Goal: Task Accomplishment & Management: Use online tool/utility

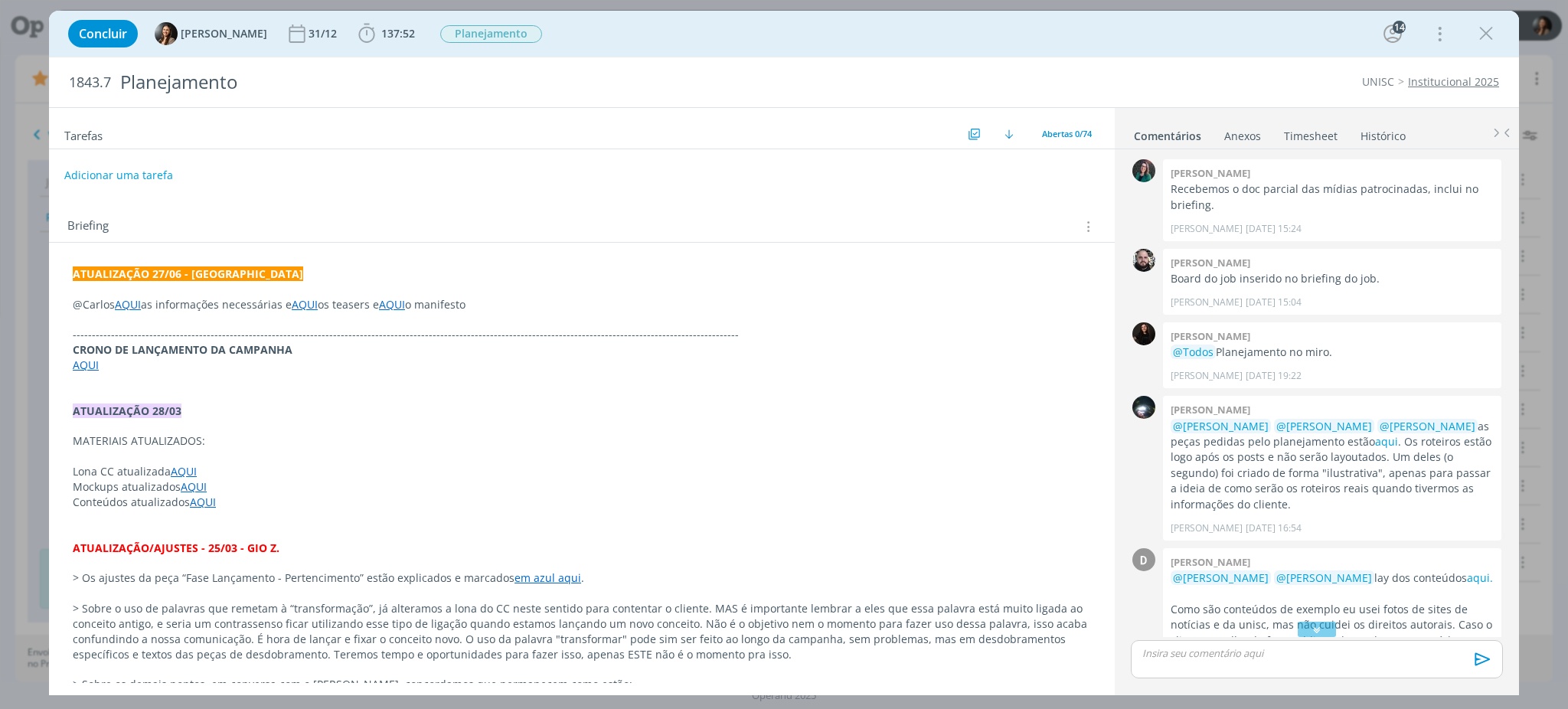
scroll to position [963, 0]
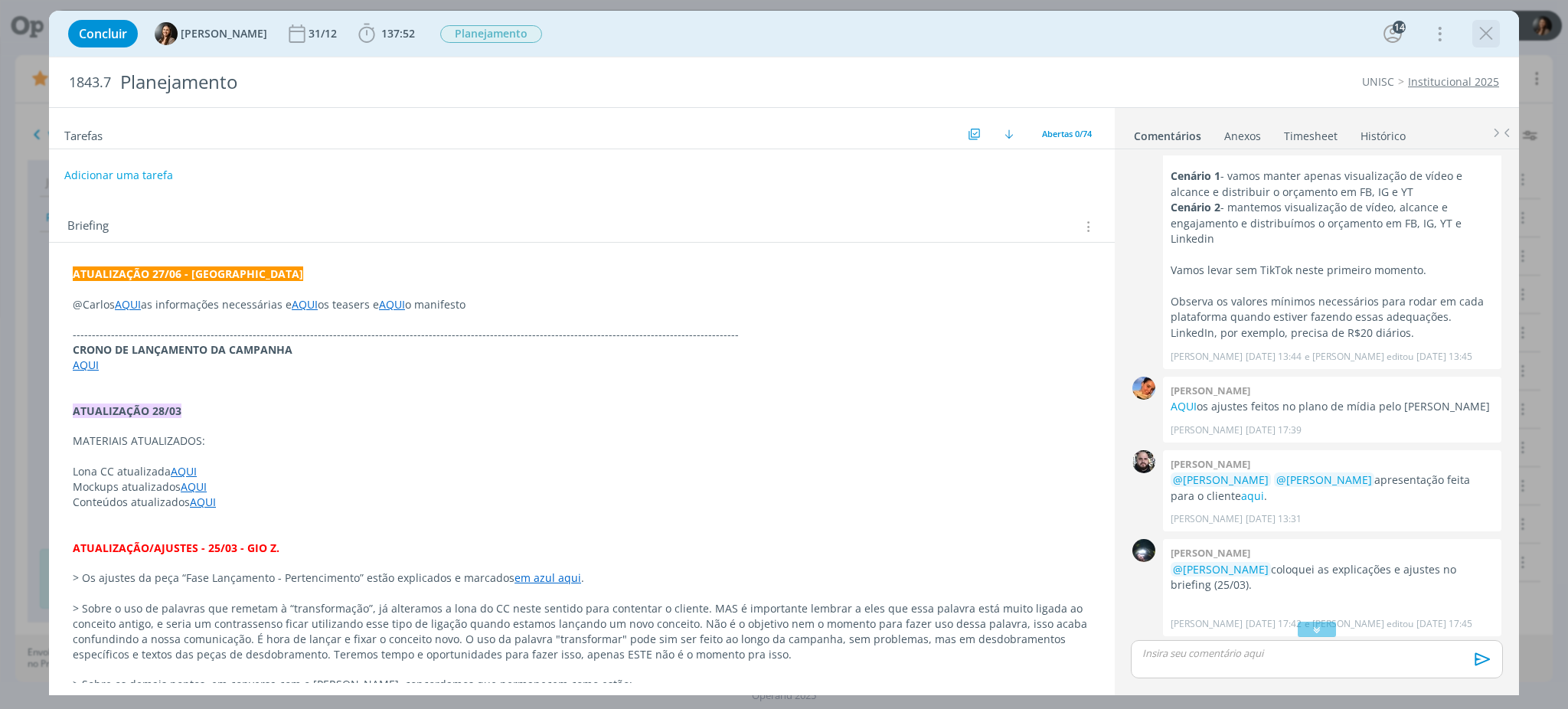
click at [1488, 32] on icon "dialog" at bounding box center [1486, 33] width 23 height 23
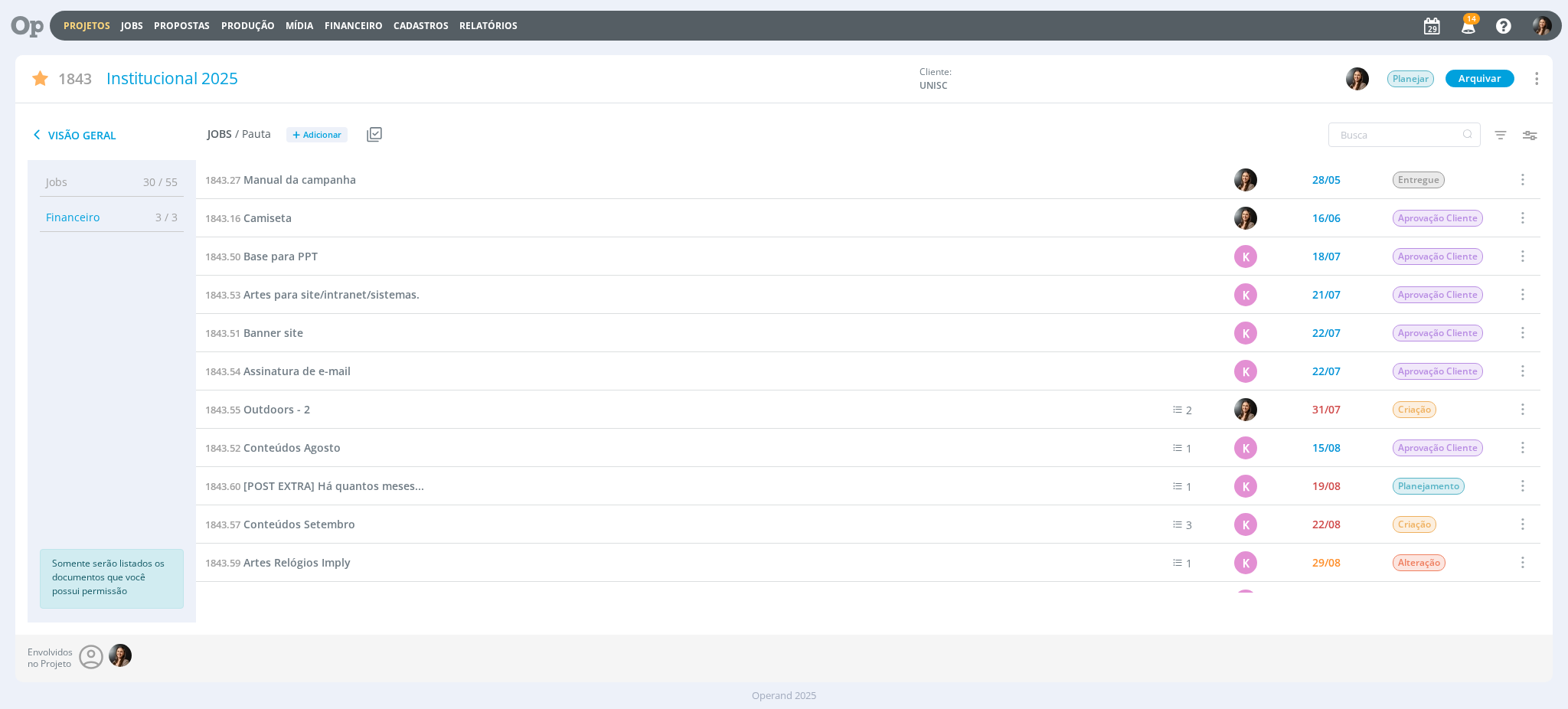
click at [86, 18] on div "Projetos Jobs Propostas Produção Mídia Financeiro Cadastros Relatórios 14 Notif…" at bounding box center [805, 25] width 1512 height 29
click at [87, 24] on link "Projetos" at bounding box center [86, 26] width 46 height 13
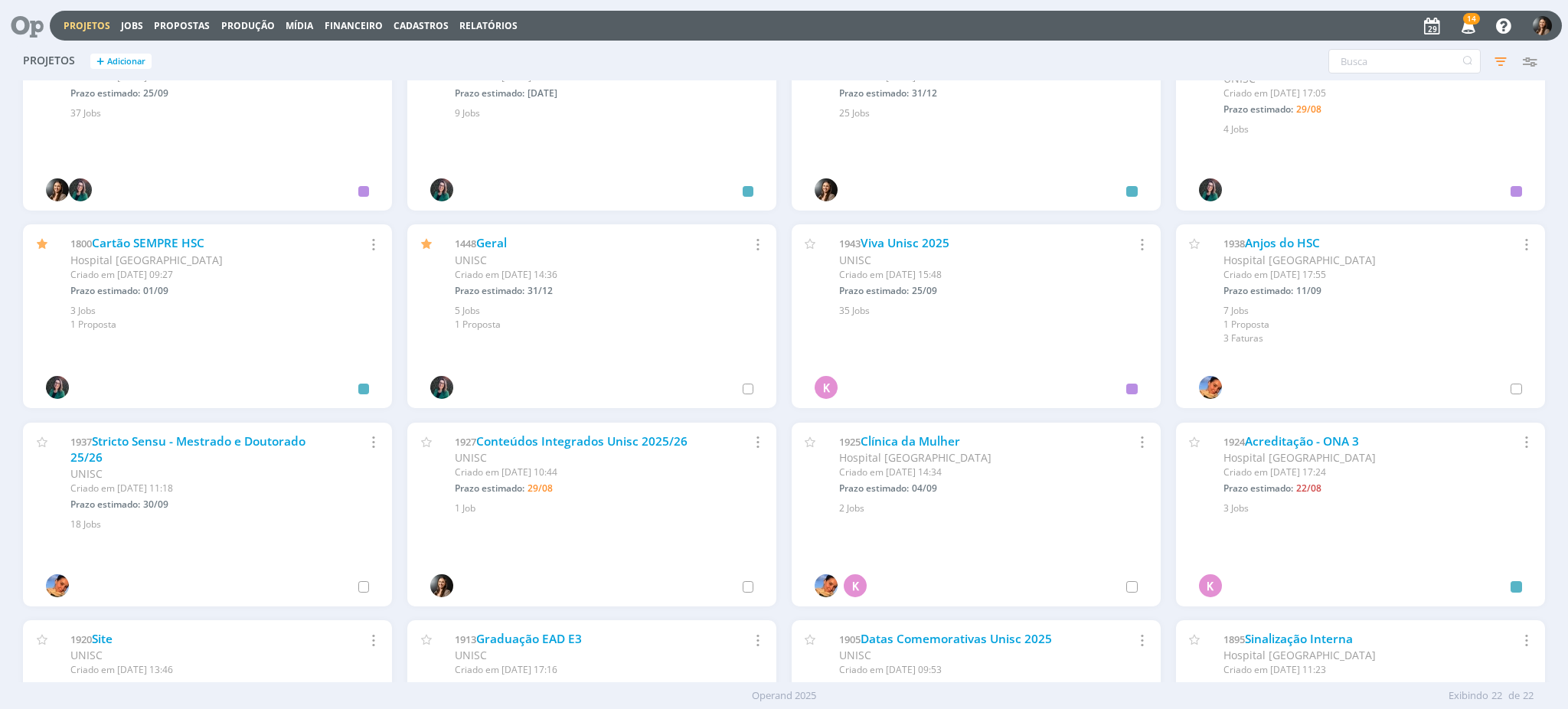
scroll to position [102, 0]
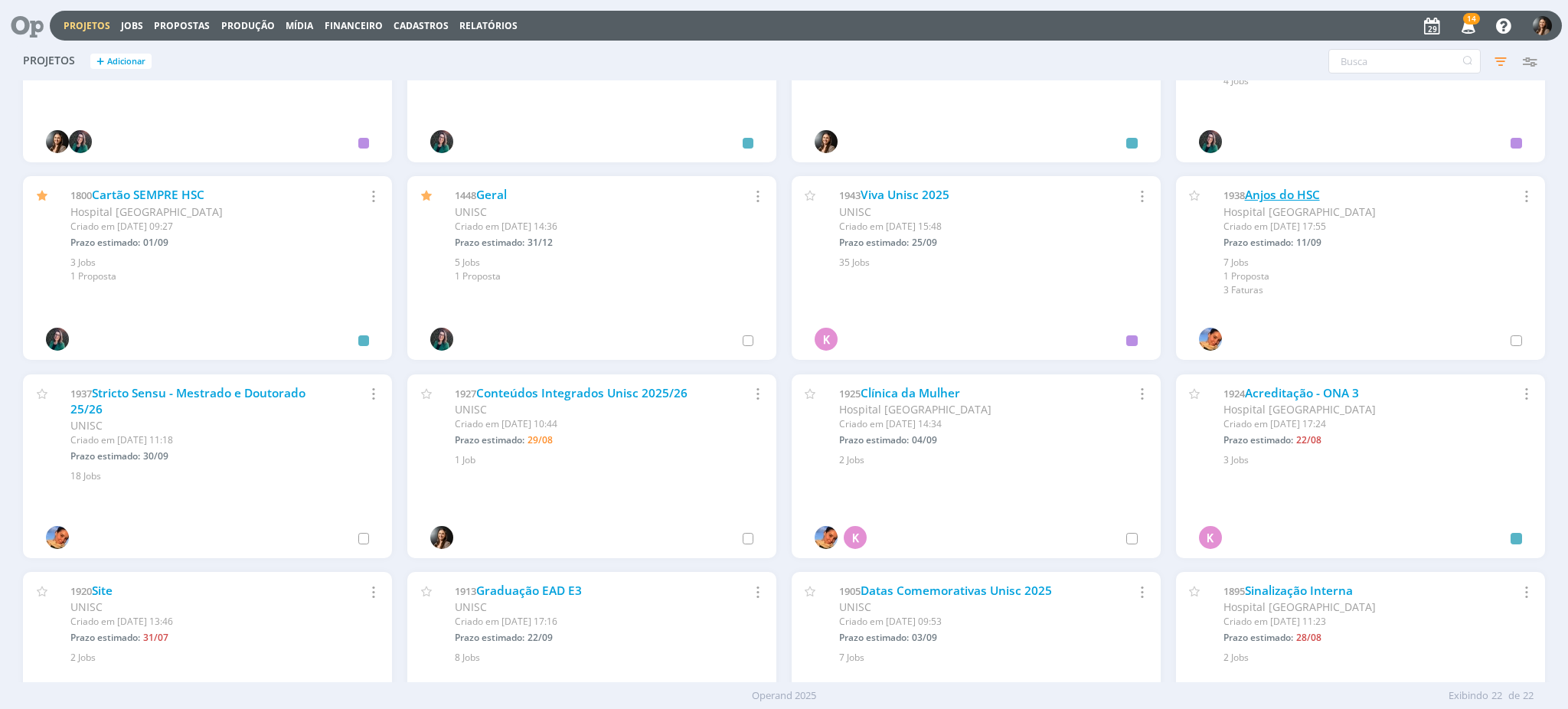
click at [1264, 192] on link "Anjos do HSC" at bounding box center [1282, 195] width 75 height 16
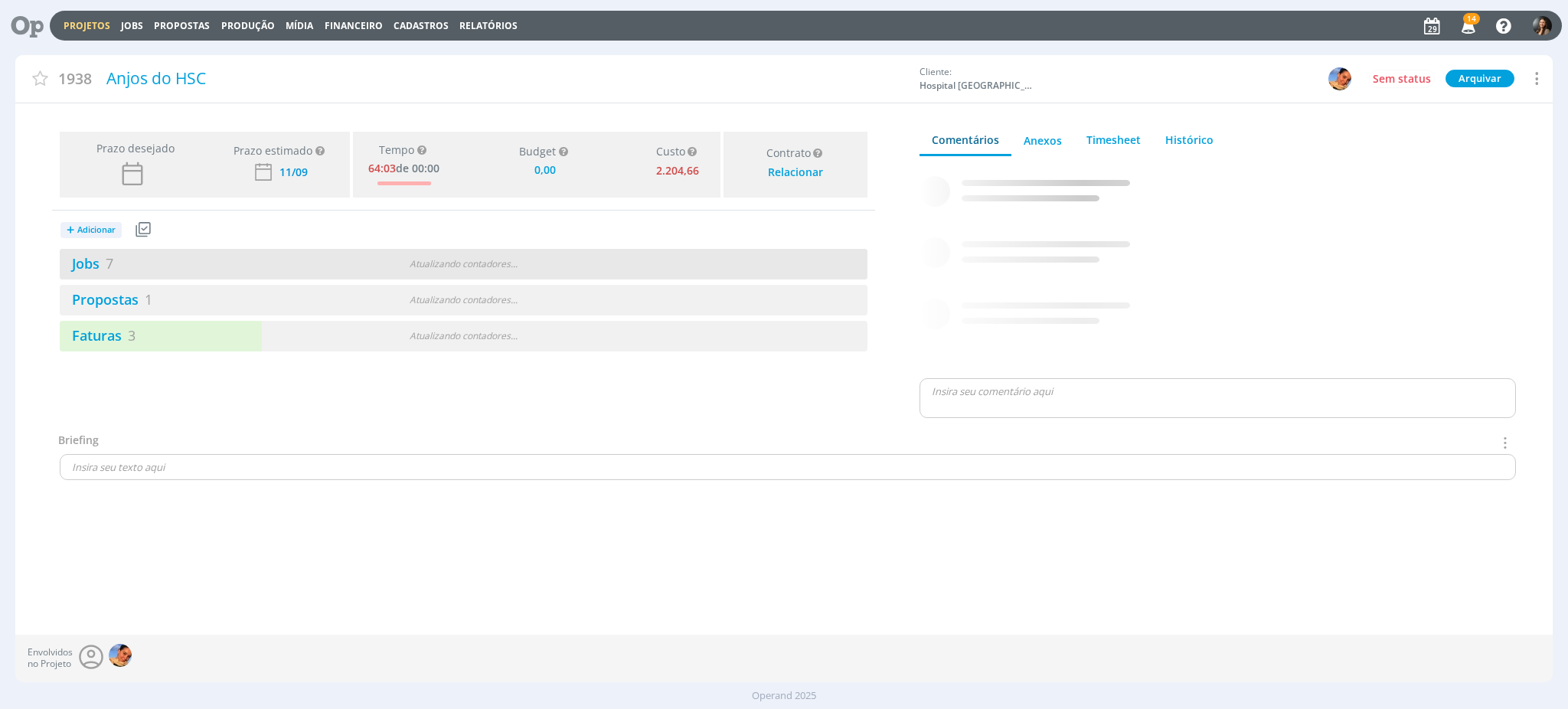
drag, startPoint x: 610, startPoint y: 267, endPoint x: 286, endPoint y: 276, distance: 324.1
click at [610, 266] on div "Jobs 7 Atualizando contadores . . ." at bounding box center [464, 264] width 808 height 30
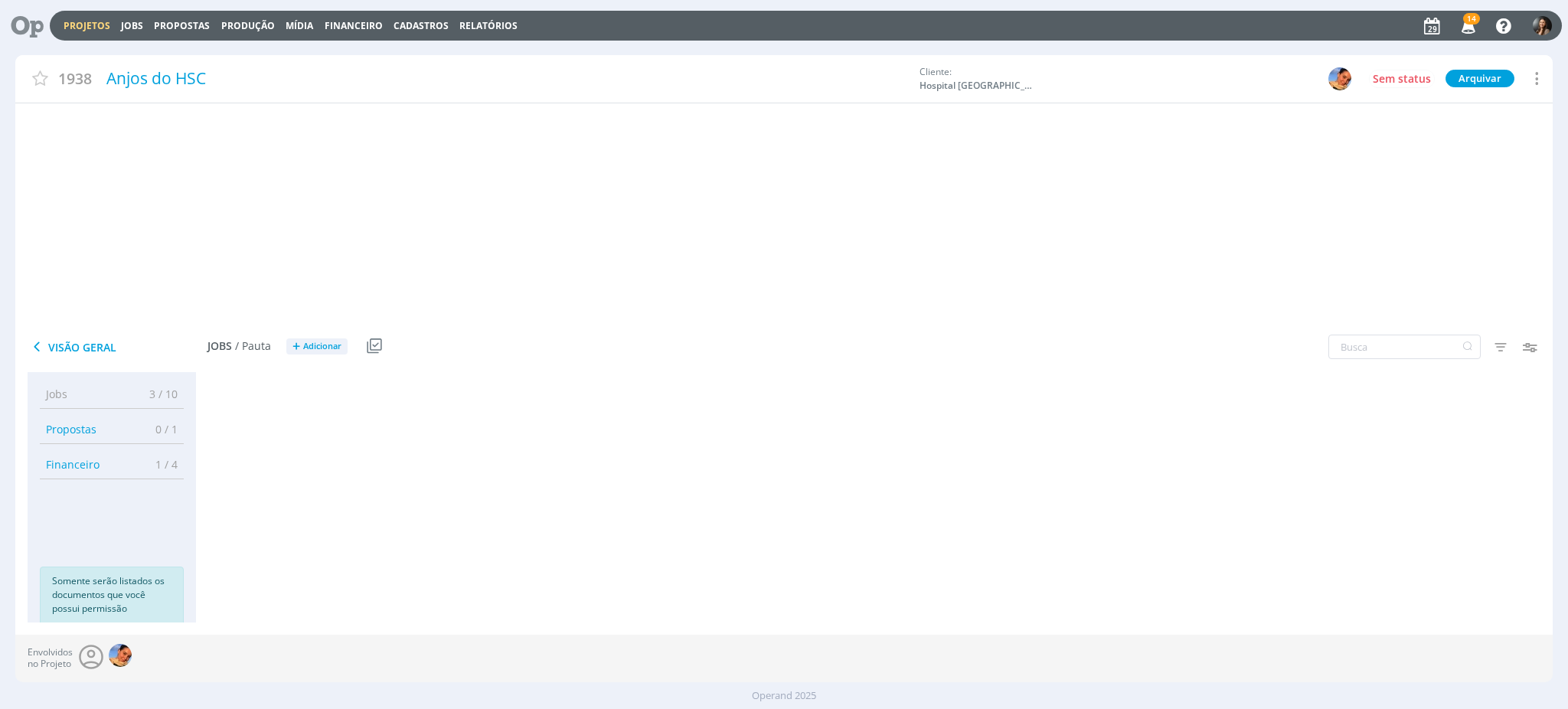
type input "0,00"
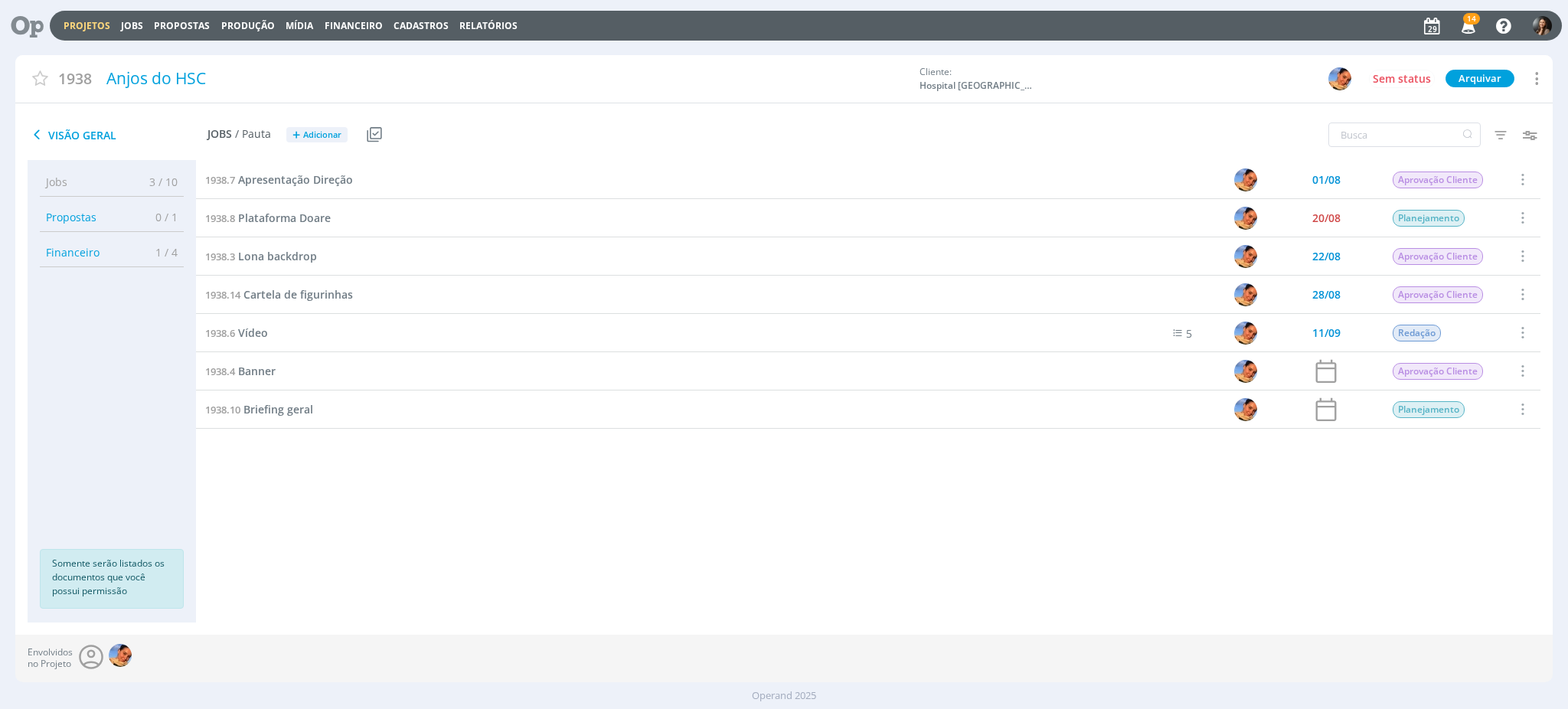
click at [231, 324] on div "1938.6 Vídeo" at bounding box center [650, 333] width 908 height 38
click at [232, 324] on div "1938.6 Vídeo" at bounding box center [650, 333] width 908 height 38
click at [236, 329] on link "1938.6 Vídeo" at bounding box center [236, 333] width 63 height 17
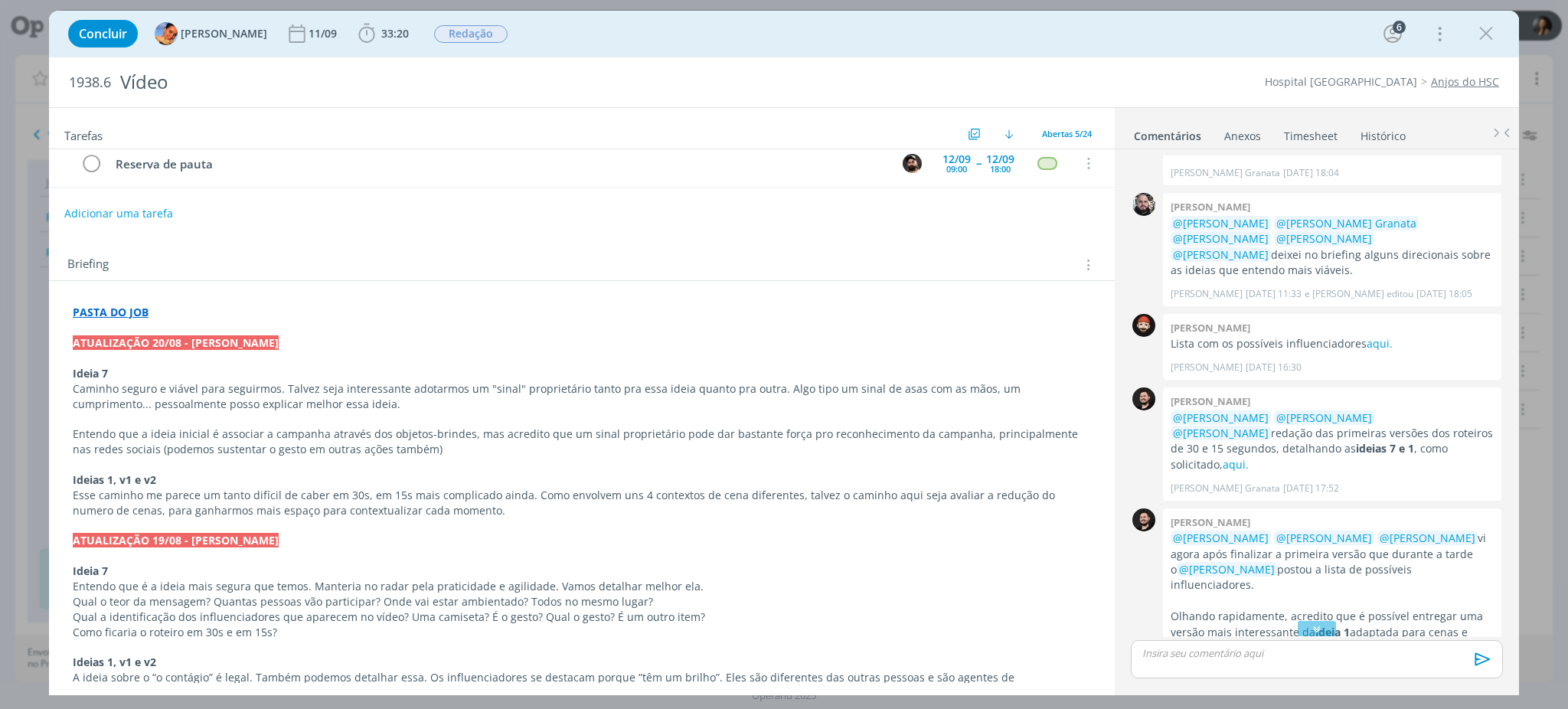
scroll to position [153, 0]
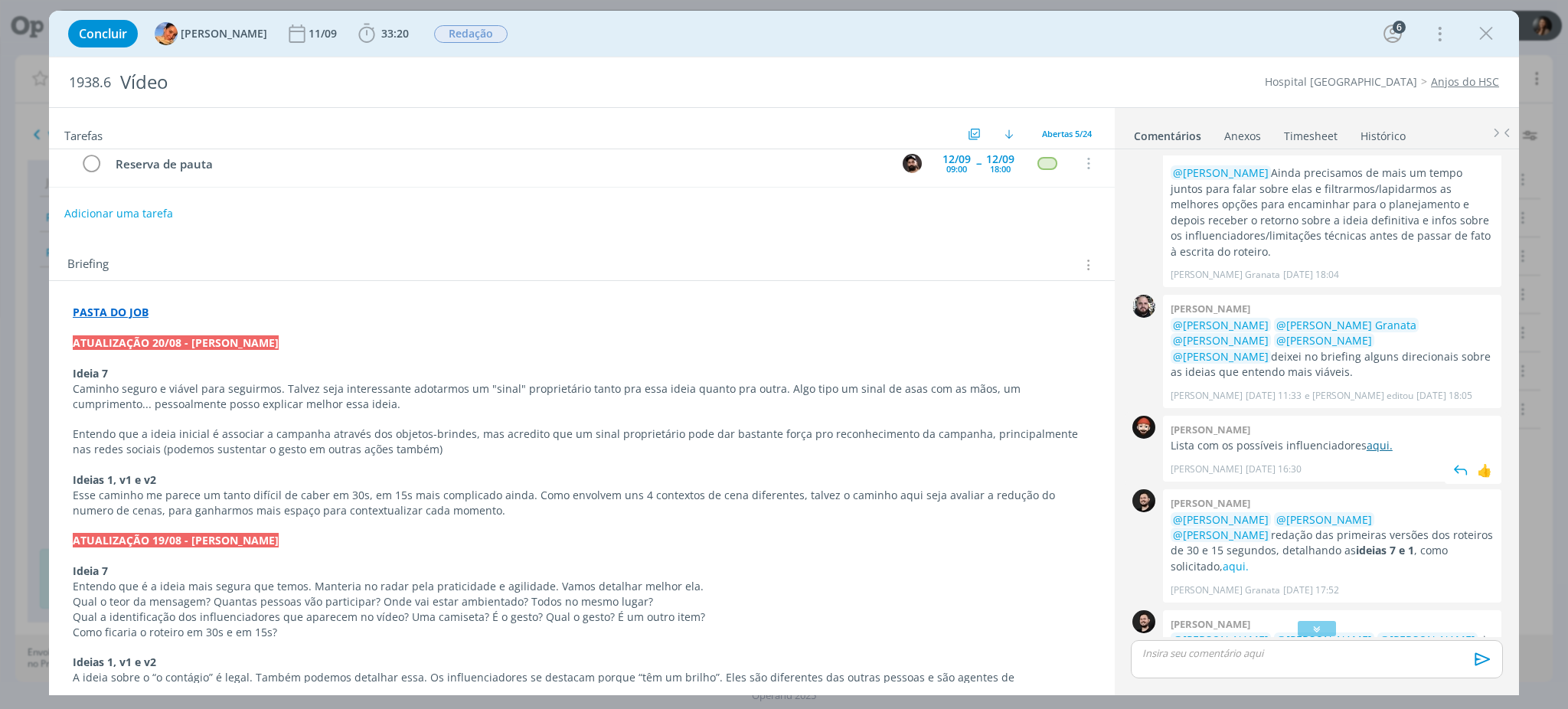
click at [1369, 438] on link "aqui." at bounding box center [1379, 445] width 26 height 14
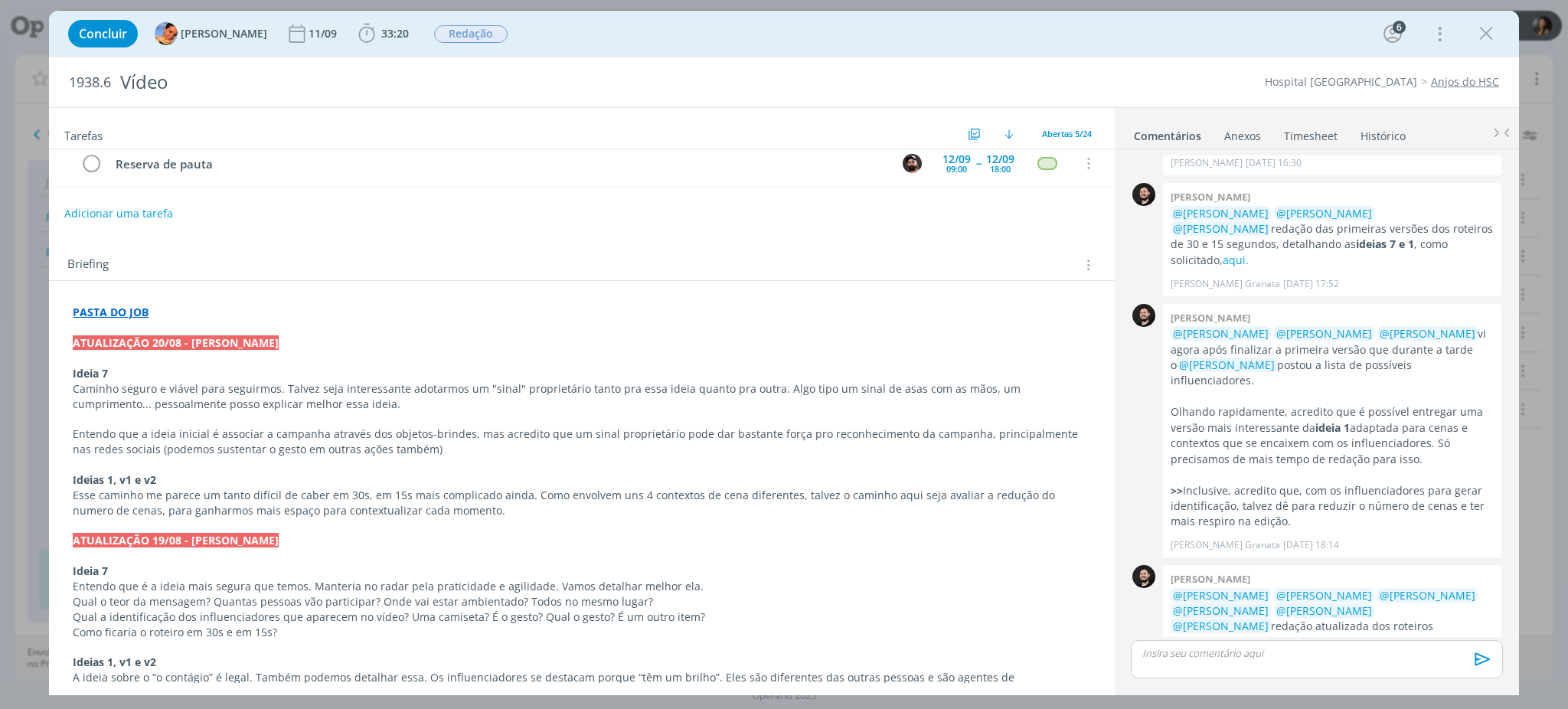
scroll to position [561, 0]
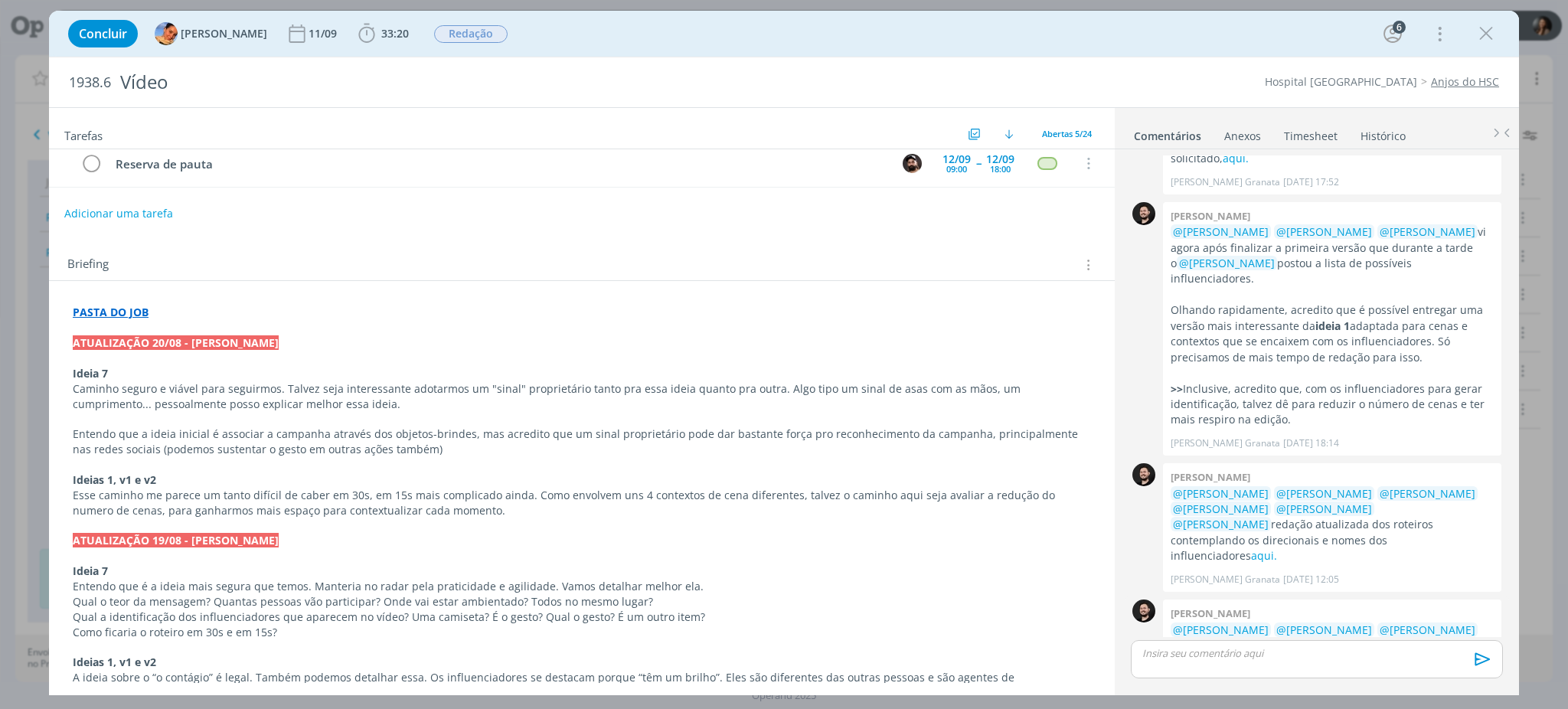
click at [1369, 654] on link "aqui." at bounding box center [1381, 661] width 26 height 14
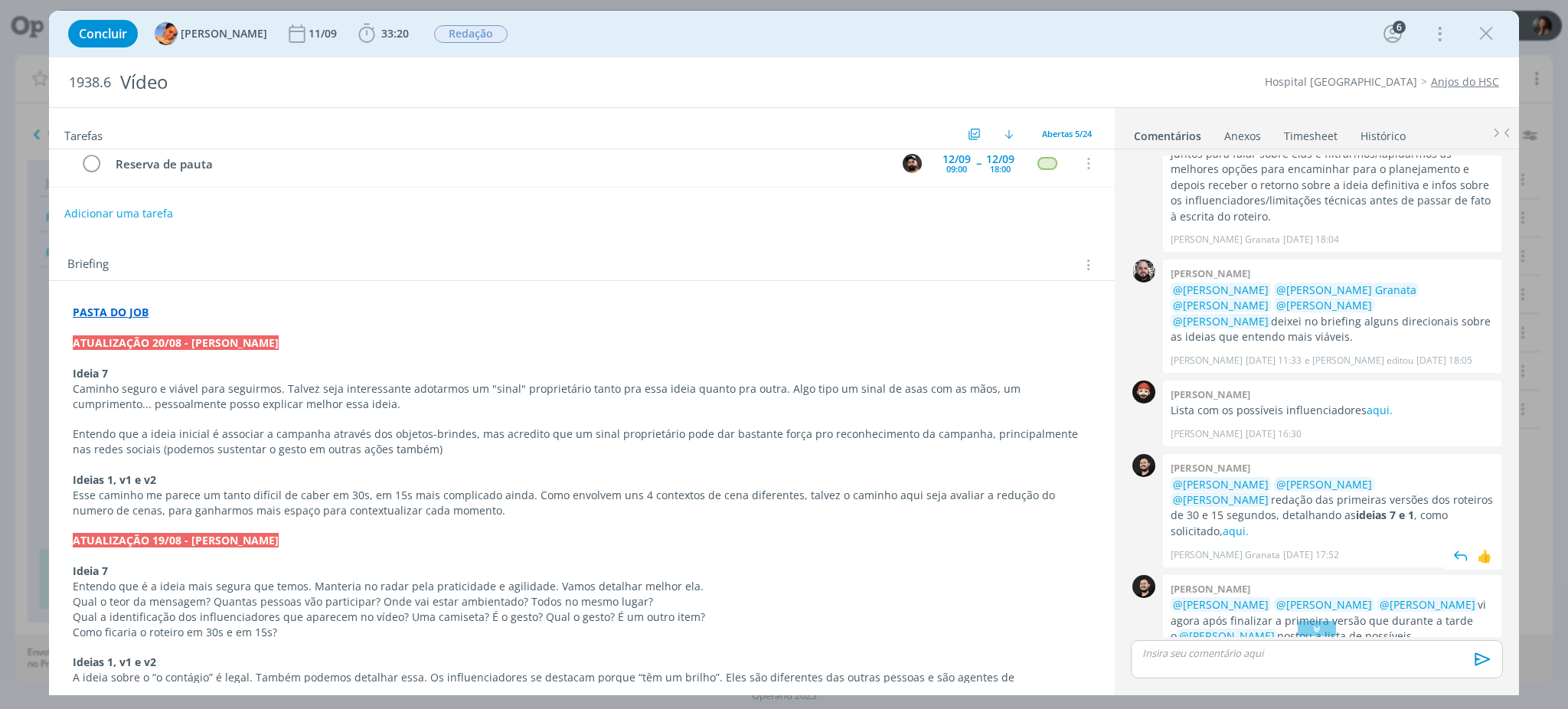
scroll to position [204, 0]
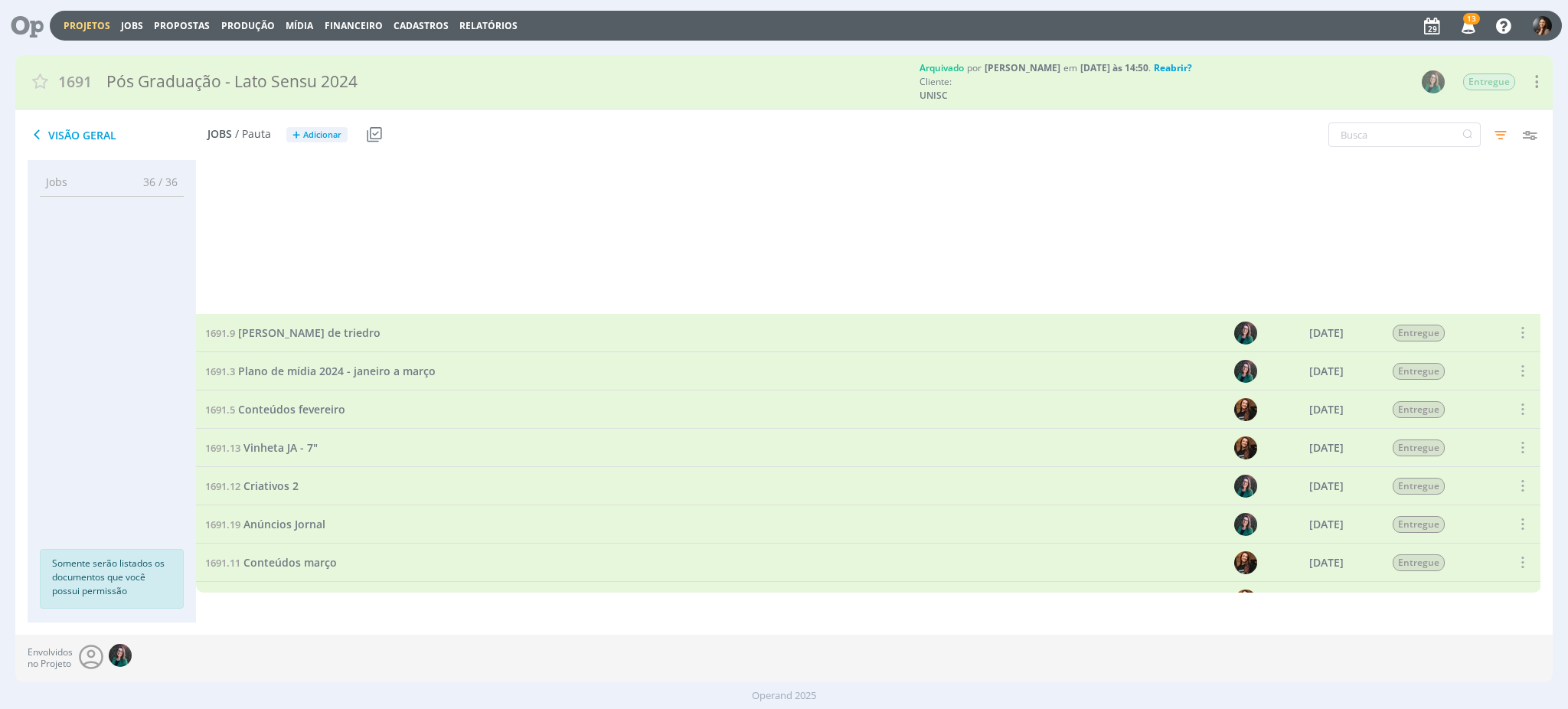
scroll to position [511, 0]
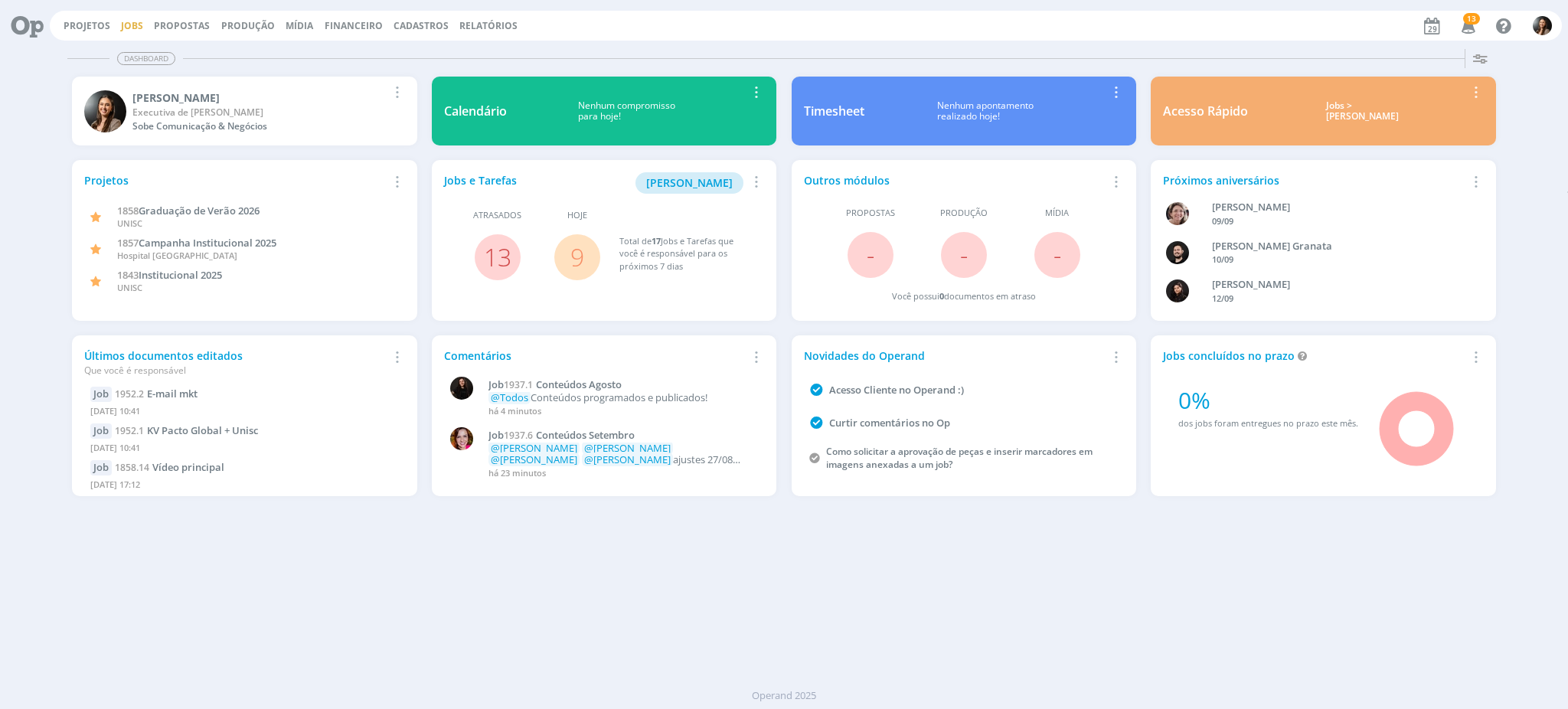
click at [137, 25] on link "Jobs" at bounding box center [132, 26] width 22 height 13
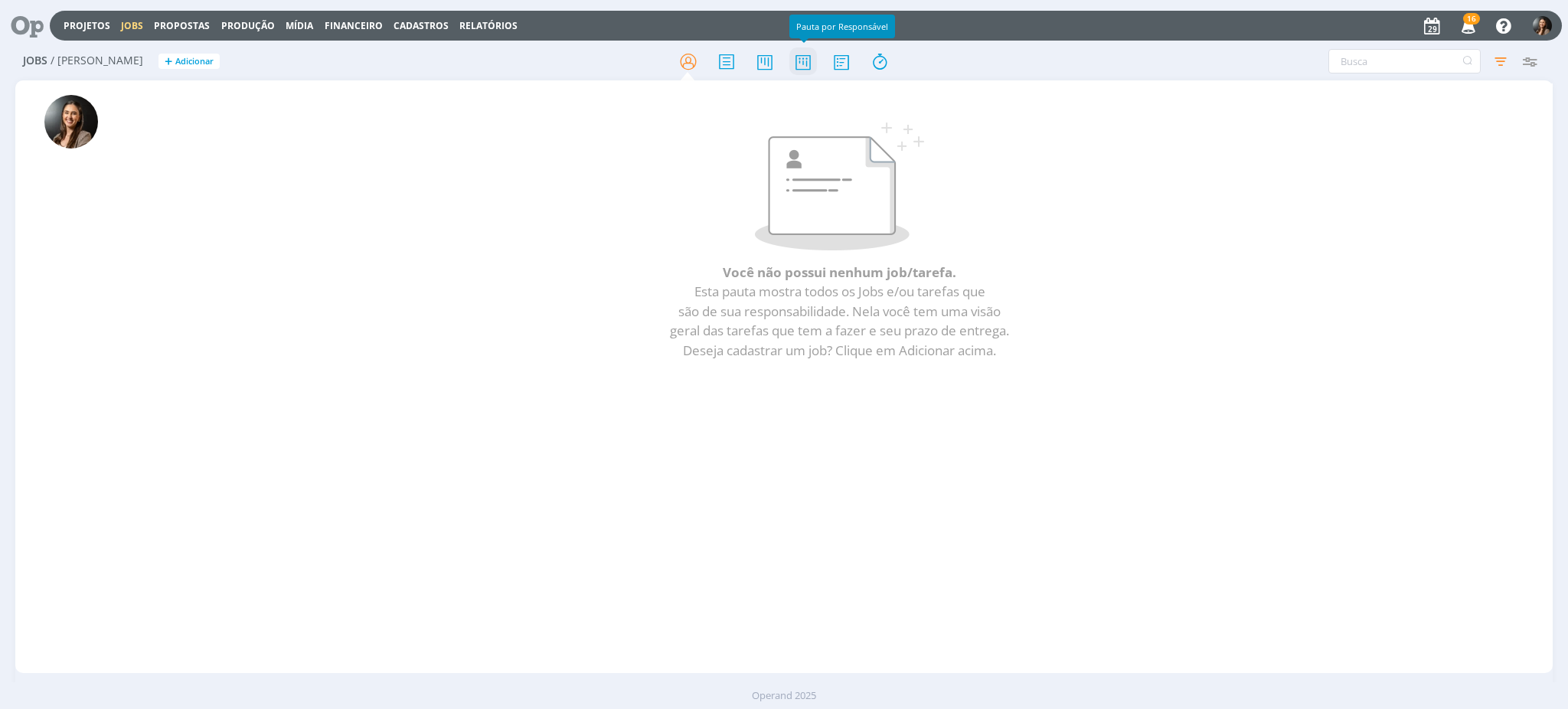
click at [789, 70] on icon at bounding box center [802, 61] width 28 height 29
